Goal: Task Accomplishment & Management: Manage account settings

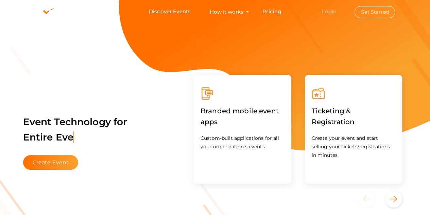
click at [327, 10] on link "Login" at bounding box center [328, 11] width 15 height 6
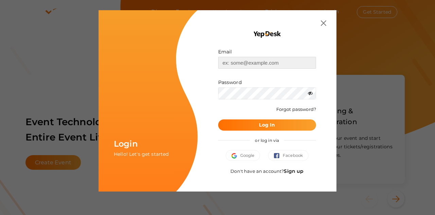
click at [237, 61] on input "text" at bounding box center [267, 63] width 98 height 12
type input "[EMAIL_ADDRESS][DOMAIN_NAME]"
click at [255, 121] on button "Log In" at bounding box center [267, 124] width 98 height 11
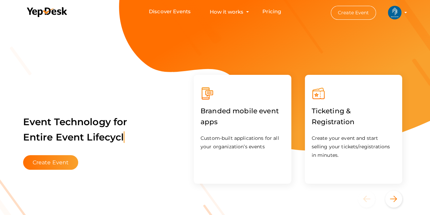
click at [393, 11] on img at bounding box center [395, 13] width 14 height 14
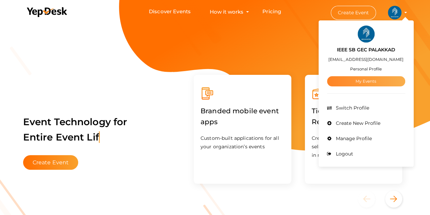
click at [357, 80] on link "My Events" at bounding box center [366, 81] width 78 height 10
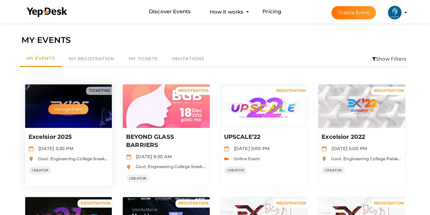
click at [87, 107] on button "Manage Event" at bounding box center [68, 109] width 40 height 10
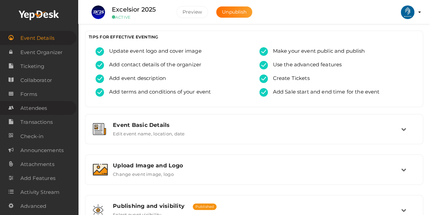
click at [34, 106] on span "Attendees" at bounding box center [33, 108] width 27 height 14
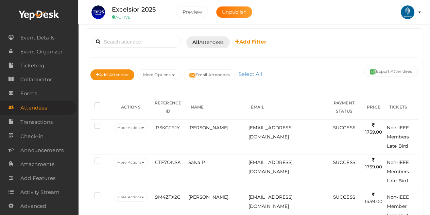
scroll to position [41, 0]
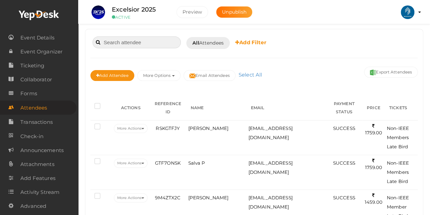
click at [149, 43] on input at bounding box center [136, 42] width 88 height 12
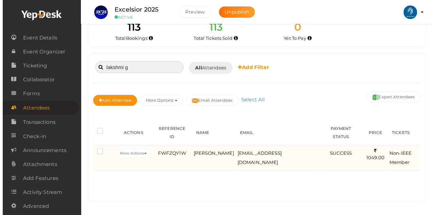
scroll to position [15, 0]
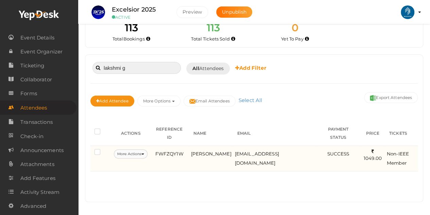
type input "lakshmi g"
click at [131, 149] on button "More Actions" at bounding box center [131, 153] width 34 height 9
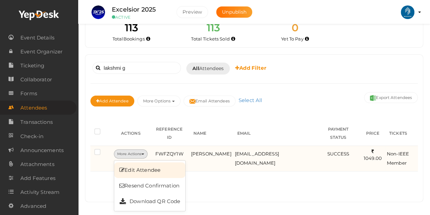
click at [132, 162] on link "Edit Attendee" at bounding box center [149, 170] width 71 height 16
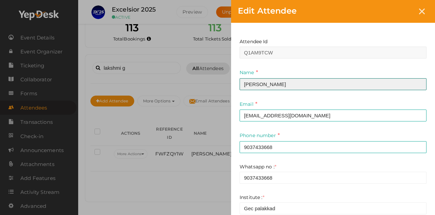
click at [260, 81] on input "[PERSON_NAME]" at bounding box center [333, 84] width 187 height 12
type input "[PERSON_NAME]"
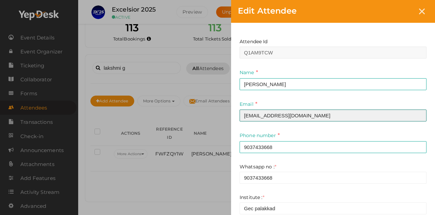
type input "[EMAIL_ADDRESS][DOMAIN_NAME]"
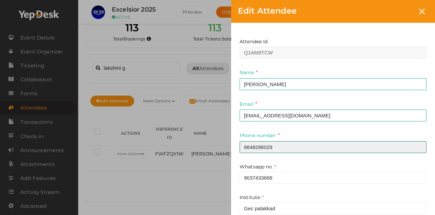
click at [256, 144] on input "8848286029" at bounding box center [333, 147] width 187 height 12
type input "8848286029"
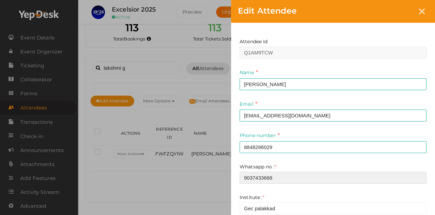
click at [257, 176] on input "9037433668" at bounding box center [333, 178] width 187 height 12
paste input "8848286029"
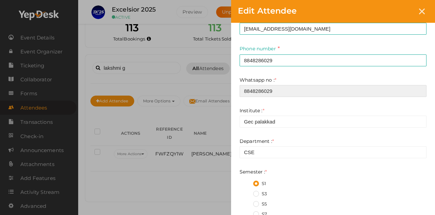
scroll to position [87, 0]
type input "8848286029"
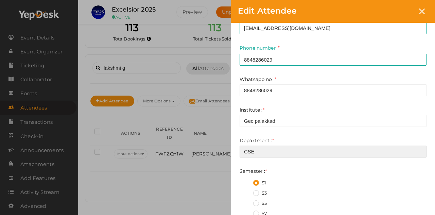
click at [258, 148] on input "CSE" at bounding box center [333, 151] width 187 height 12
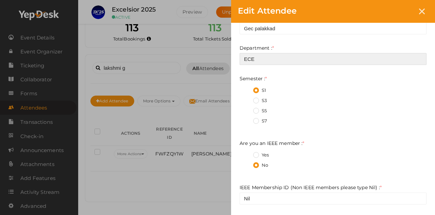
scroll to position [214, 0]
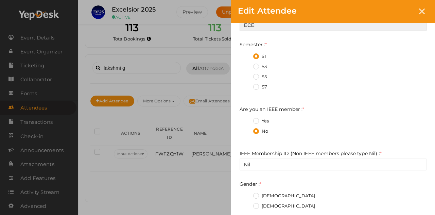
type input "ECE"
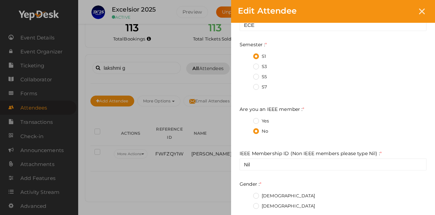
click at [256, 121] on label "Yes" at bounding box center [261, 121] width 16 height 7
click at [246, 119] on member\+0 "Yes" at bounding box center [246, 119] width 0 height 0
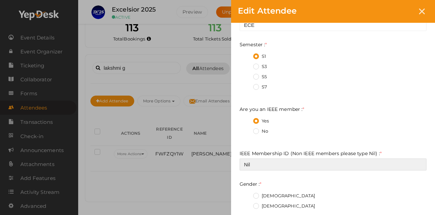
click at [256, 161] on input "Nil" at bounding box center [333, 164] width 187 height 12
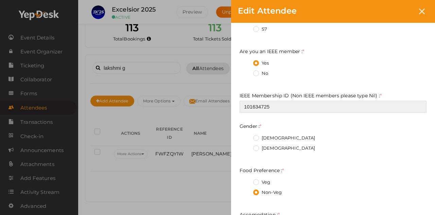
type input "101634725"
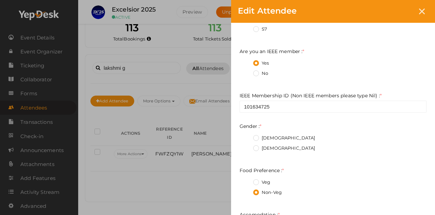
click at [255, 146] on label "[DEMOGRAPHIC_DATA]" at bounding box center [284, 148] width 62 height 7
click at [246, 146] on input "[DEMOGRAPHIC_DATA]" at bounding box center [246, 146] width 0 height 0
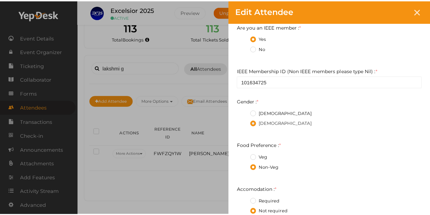
scroll to position [346, 0]
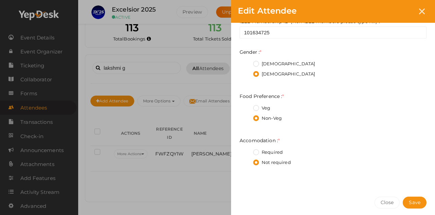
click at [256, 108] on label "Veg" at bounding box center [261, 108] width 17 height 7
click at [246, 106] on Preference\+0 "Veg" at bounding box center [246, 106] width 0 height 0
click at [257, 152] on label "Required" at bounding box center [268, 152] width 30 height 7
click at [246, 150] on input "Required" at bounding box center [246, 150] width 0 height 0
click at [411, 197] on button "Save" at bounding box center [415, 202] width 24 height 12
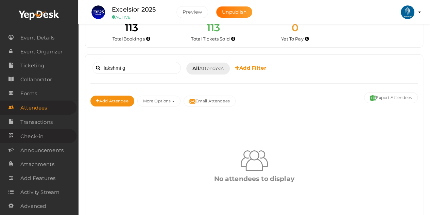
click at [36, 134] on span "Check-in" at bounding box center [31, 136] width 23 height 14
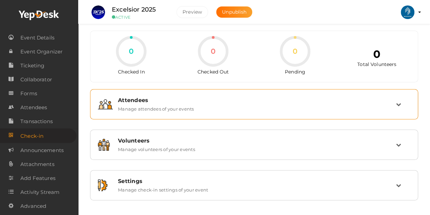
click at [211, 107] on div "Attendees Manage attendees of your events" at bounding box center [254, 104] width 283 height 15
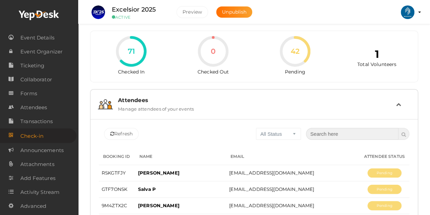
click at [319, 134] on input "text" at bounding box center [352, 134] width 92 height 12
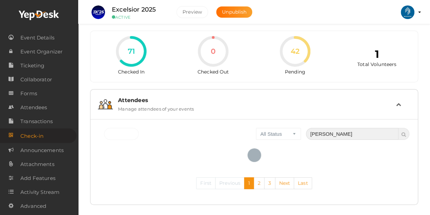
scroll to position [18, 0]
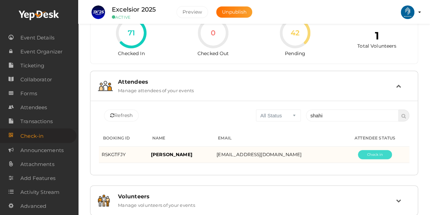
click at [371, 155] on button "Pending" at bounding box center [375, 154] width 34 height 9
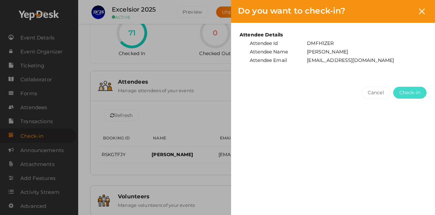
click at [400, 89] on span "Check-in" at bounding box center [409, 92] width 21 height 7
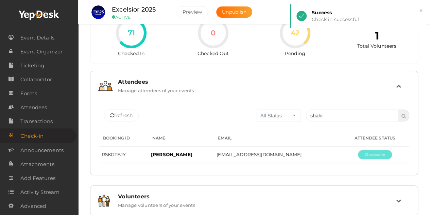
scroll to position [0, 0]
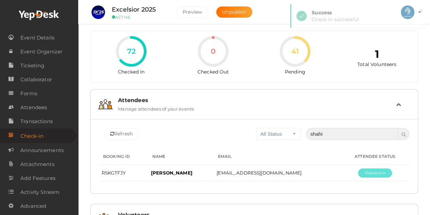
click at [337, 133] on input "shahi" at bounding box center [352, 134] width 92 height 12
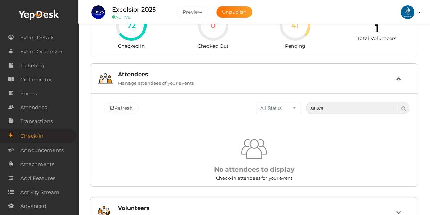
scroll to position [27, 0]
type input "salva"
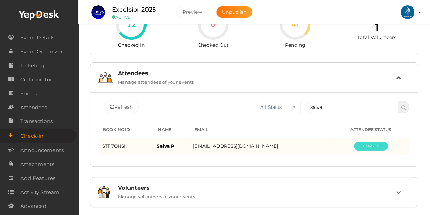
click at [359, 145] on button "Pending" at bounding box center [371, 145] width 34 height 9
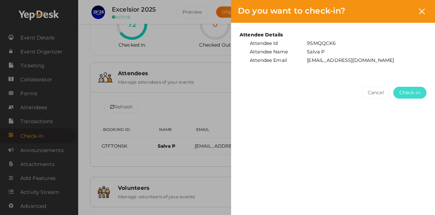
click at [402, 89] on span "Check-in" at bounding box center [409, 92] width 21 height 7
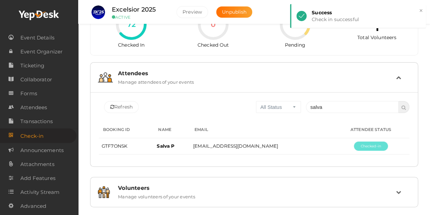
scroll to position [0, 0]
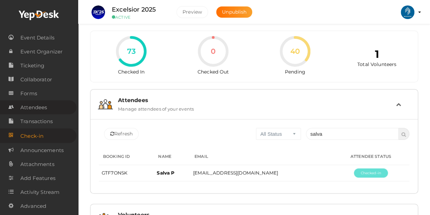
click at [31, 110] on span "Attendees" at bounding box center [33, 108] width 27 height 14
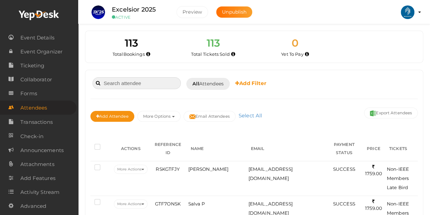
click at [120, 84] on input at bounding box center [136, 83] width 88 height 12
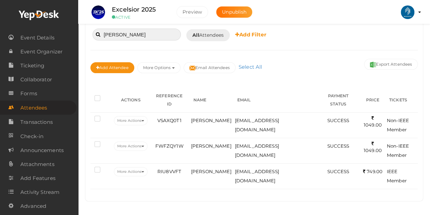
scroll to position [38, 0]
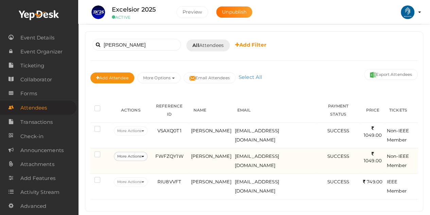
click at [133, 152] on button "More Actions" at bounding box center [131, 156] width 34 height 9
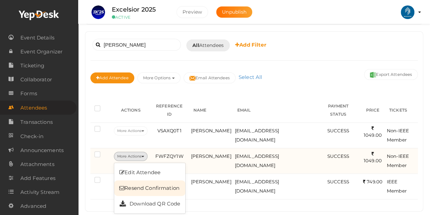
click at [139, 180] on link "Resend Confirmation" at bounding box center [149, 188] width 71 height 16
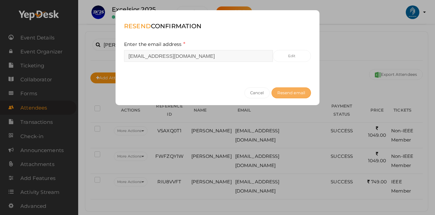
click at [285, 95] on button "Resend email" at bounding box center [291, 92] width 39 height 11
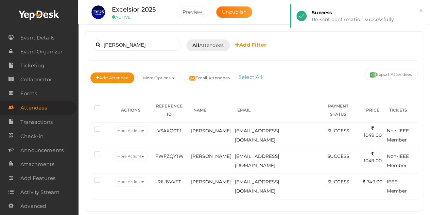
scroll to position [0, 0]
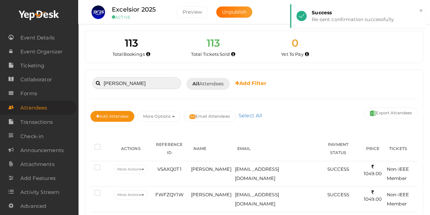
click at [136, 82] on input "[PERSON_NAME]" at bounding box center [136, 83] width 88 height 12
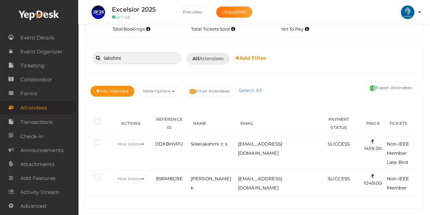
scroll to position [22, 0]
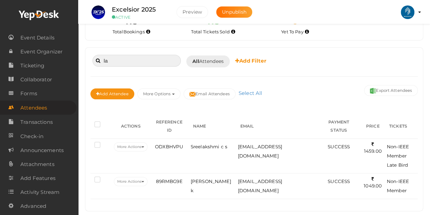
type input "l"
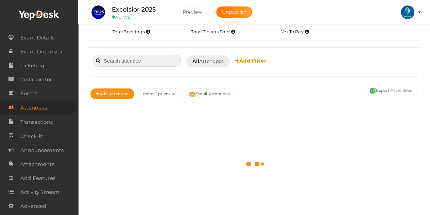
scroll to position [25, 0]
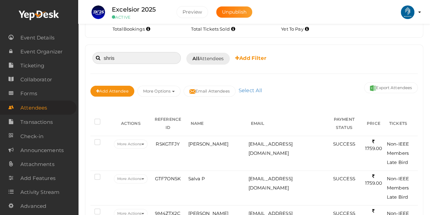
type input "[PERSON_NAME]"
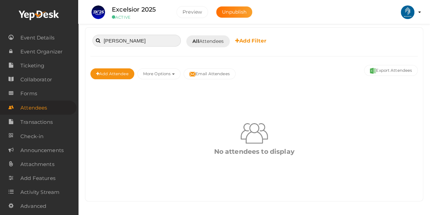
scroll to position [0, 0]
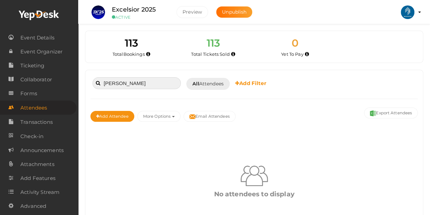
click at [155, 85] on input "[PERSON_NAME]" at bounding box center [136, 83] width 88 height 12
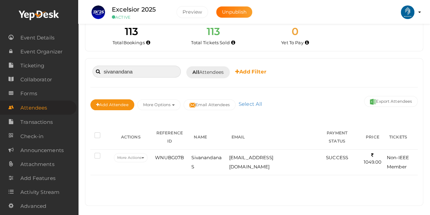
scroll to position [12, 0]
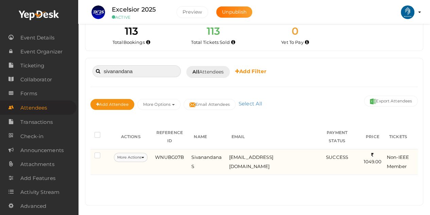
type input "sivanandana"
click at [130, 155] on button "More Actions" at bounding box center [131, 157] width 34 height 9
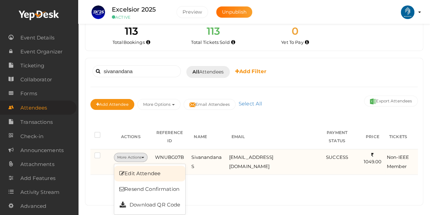
click at [132, 166] on link "Edit Attendee" at bounding box center [149, 173] width 71 height 16
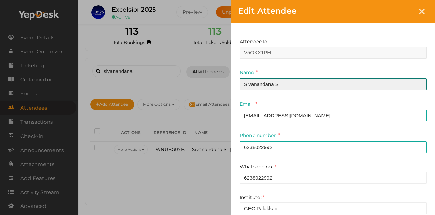
click at [274, 82] on input "Sivanandana S" at bounding box center [333, 84] width 187 height 12
type input "[PERSON_NAME] M"
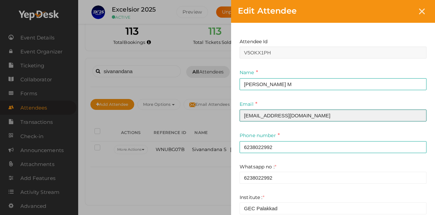
click at [266, 114] on input "[EMAIL_ADDRESS][DOMAIN_NAME]" at bounding box center [333, 115] width 187 height 12
type input "[EMAIL_ADDRESS][DOMAIN_NAME]"
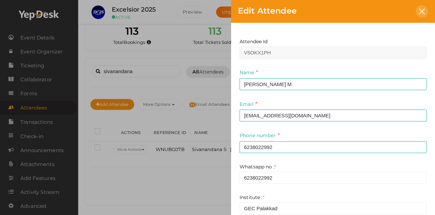
click at [418, 11] on div at bounding box center [422, 11] width 13 height 13
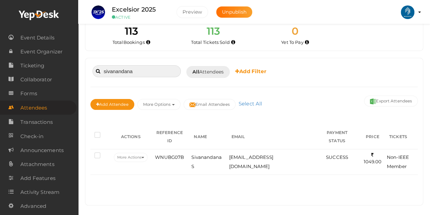
click at [144, 70] on input "sivanandana" at bounding box center [136, 71] width 88 height 12
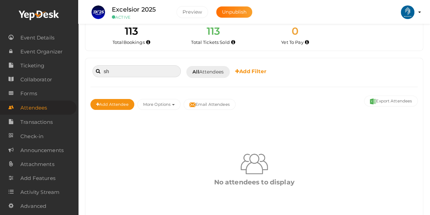
type input "s"
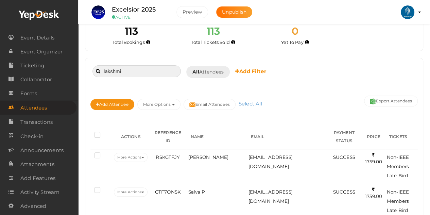
type input "lakshmig"
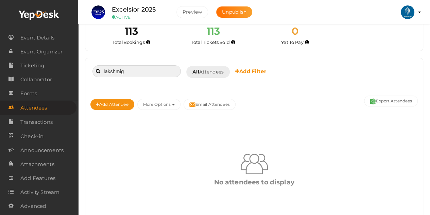
click at [144, 70] on input "lakshmig" at bounding box center [136, 71] width 88 height 12
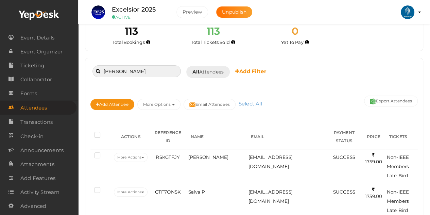
type input "sivanandana"
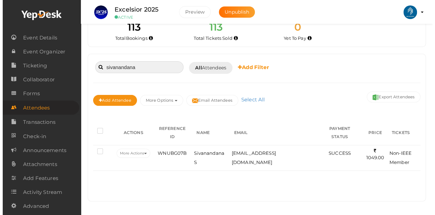
scroll to position [0, 0]
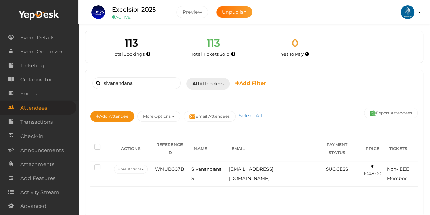
drag, startPoint x: 126, startPoint y: 165, endPoint x: 296, endPoint y: 152, distance: 171.2
click at [296, 152] on th "EMAIL" at bounding box center [270, 148] width 87 height 25
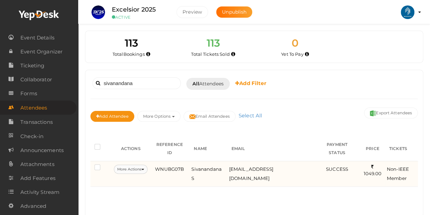
click at [133, 167] on button "More Actions" at bounding box center [131, 168] width 34 height 9
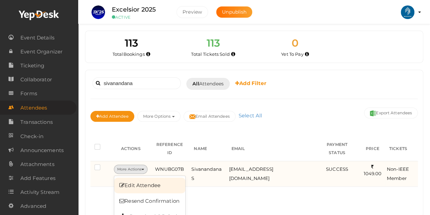
click at [135, 180] on link "Edit Attendee" at bounding box center [149, 185] width 71 height 16
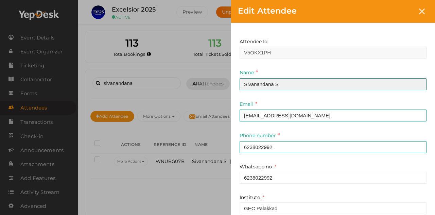
click at [308, 85] on input "Sivanandana S" at bounding box center [333, 84] width 187 height 12
type input "[PERSON_NAME] M"
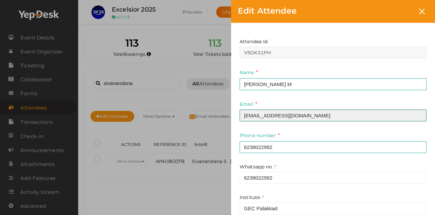
type input "[EMAIL_ADDRESS][DOMAIN_NAME]"
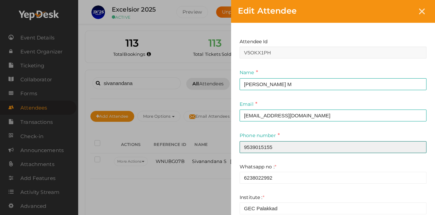
click at [265, 146] on input "9539015155" at bounding box center [333, 147] width 187 height 12
type input "9539015155"
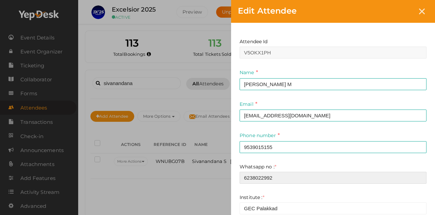
click at [255, 179] on input "6238022992" at bounding box center [333, 178] width 187 height 12
paste input "9539015155"
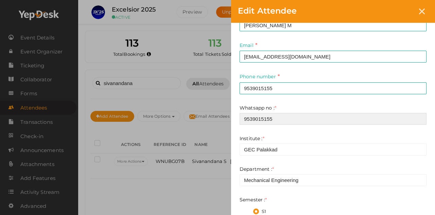
scroll to position [62, 0]
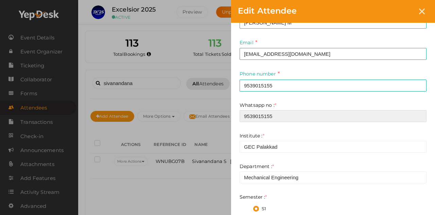
type input "9539015155"
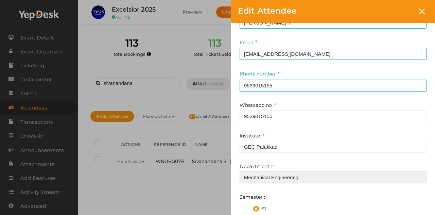
click at [256, 177] on input "Mechanical Engineering" at bounding box center [333, 177] width 187 height 12
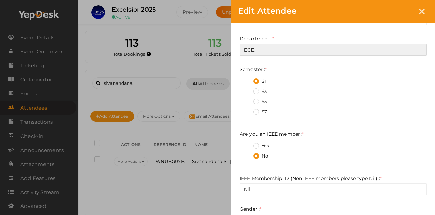
scroll to position [189, 0]
type input "ECE"
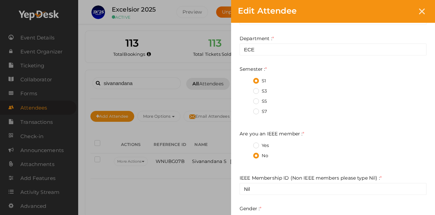
click at [255, 145] on label "Yes" at bounding box center [261, 145] width 16 height 7
click at [246, 143] on member\+0 "Yes" at bounding box center [246, 143] width 0 height 0
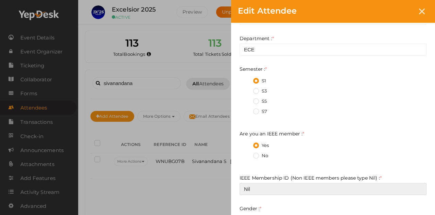
click at [254, 183] on input "Nil" at bounding box center [333, 189] width 187 height 12
click at [253, 189] on input "Nil" at bounding box center [333, 189] width 187 height 12
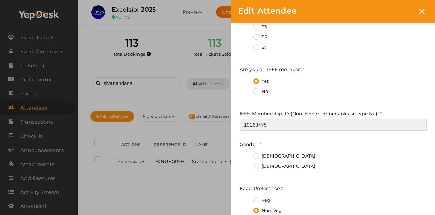
scroll to position [255, 0]
type input "10163475"
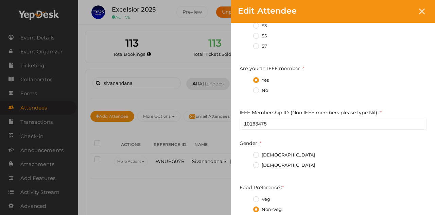
click at [256, 153] on label "[DEMOGRAPHIC_DATA]" at bounding box center [284, 155] width 62 height 7
click at [246, 153] on input "[DEMOGRAPHIC_DATA]" at bounding box center [246, 153] width 0 height 0
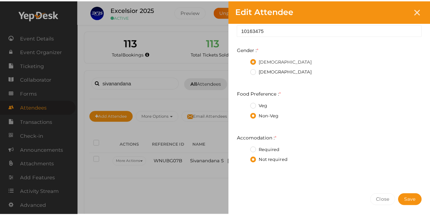
scroll to position [372, 0]
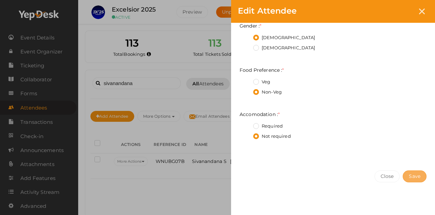
click at [413, 172] on button "Save" at bounding box center [415, 176] width 24 height 12
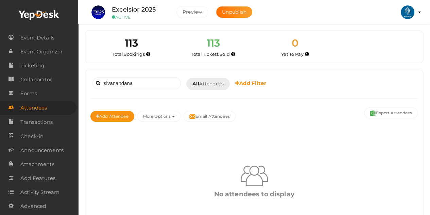
scroll to position [41, 0]
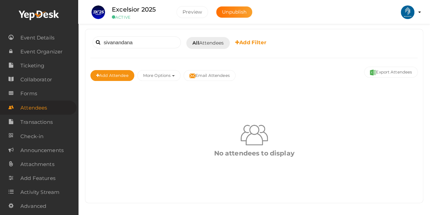
click at [161, 48] on div "sivanandana Booked for [DATE] [DATE] [DATE] This Week Custom Date All Attendees…" at bounding box center [253, 42] width 327 height 17
drag, startPoint x: 161, startPoint y: 48, endPoint x: 149, endPoint y: 39, distance: 15.4
click at [149, 39] on div "sivanandana Booked for [DATE] [DATE] [DATE] This Week Custom Date All Attendees…" at bounding box center [253, 42] width 327 height 17
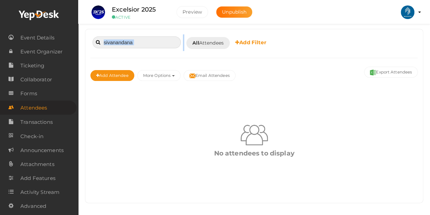
click at [146, 40] on input "sivanandana" at bounding box center [136, 42] width 88 height 12
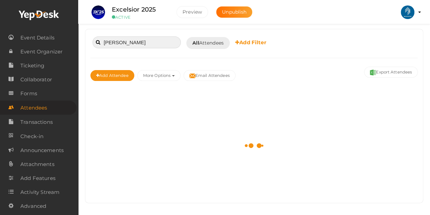
scroll to position [15, 0]
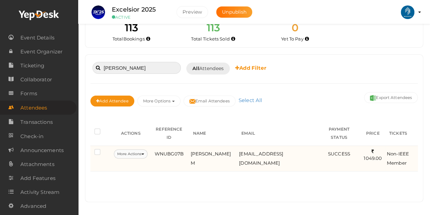
type input "[PERSON_NAME]"
click at [130, 149] on button "More Actions" at bounding box center [131, 153] width 34 height 9
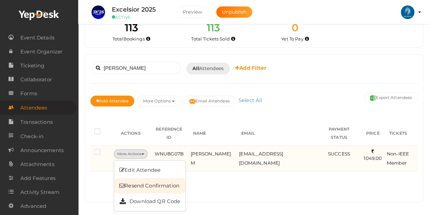
click at [138, 178] on link "Resend Confirmation" at bounding box center [149, 186] width 71 height 16
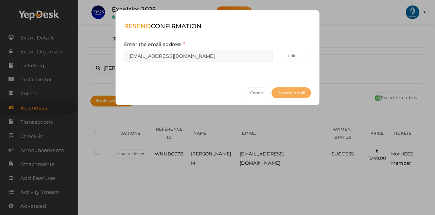
click at [291, 90] on span "Resend email" at bounding box center [291, 92] width 28 height 5
